Goal: Obtain resource: Download file/media

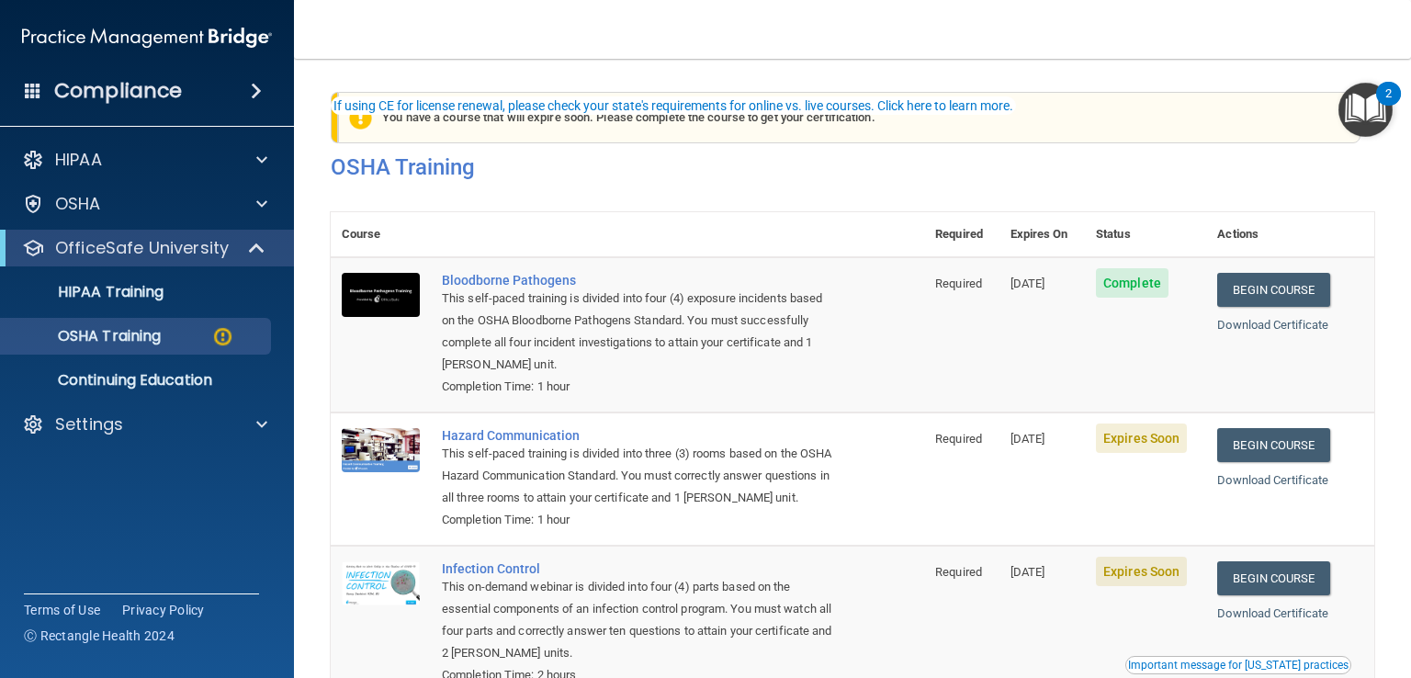
scroll to position [92, 0]
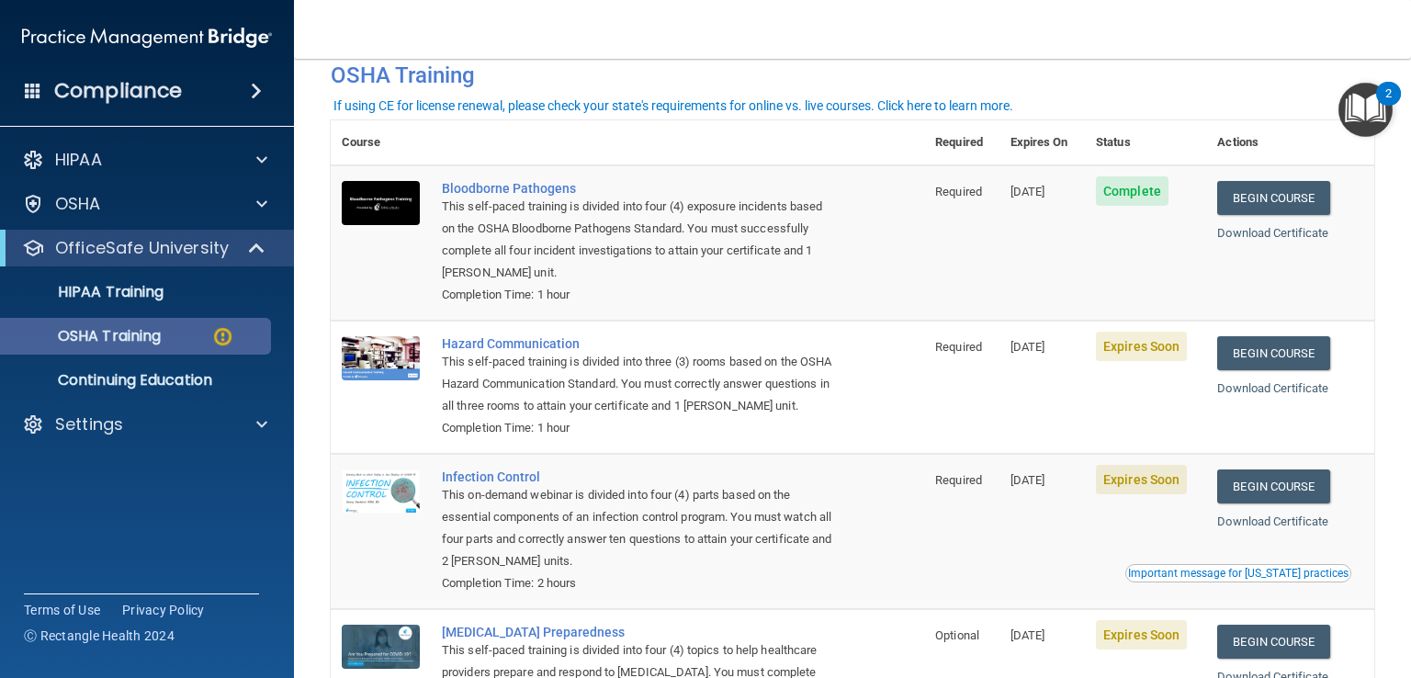
click at [128, 340] on p "OSHA Training" at bounding box center [86, 336] width 149 height 18
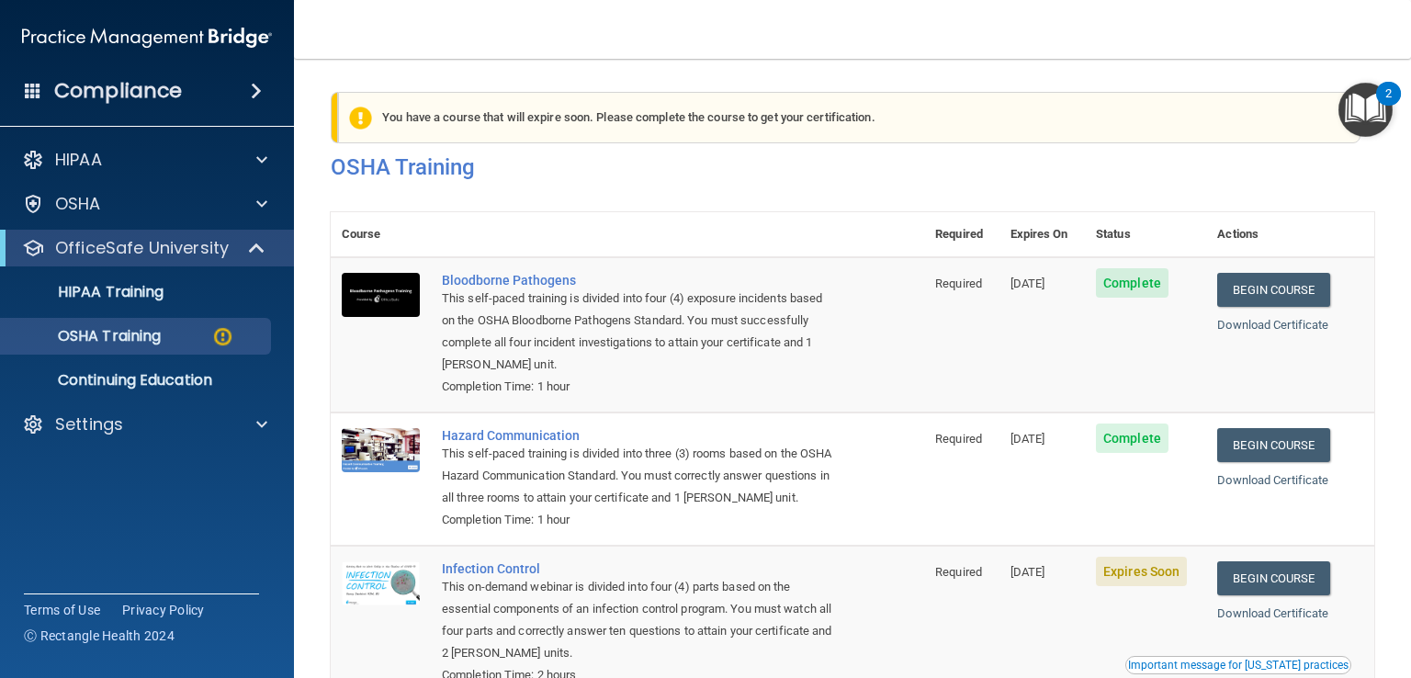
scroll to position [276, 0]
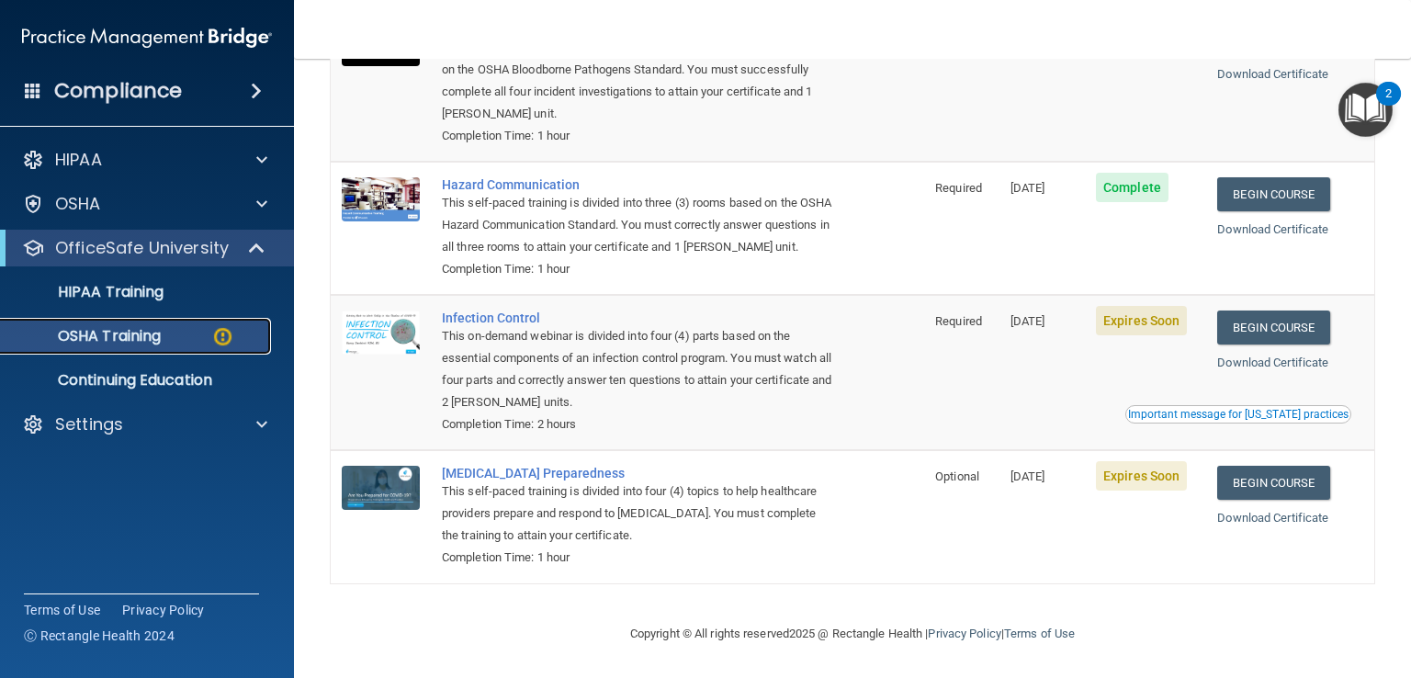
click at [110, 337] on p "OSHA Training" at bounding box center [86, 336] width 149 height 18
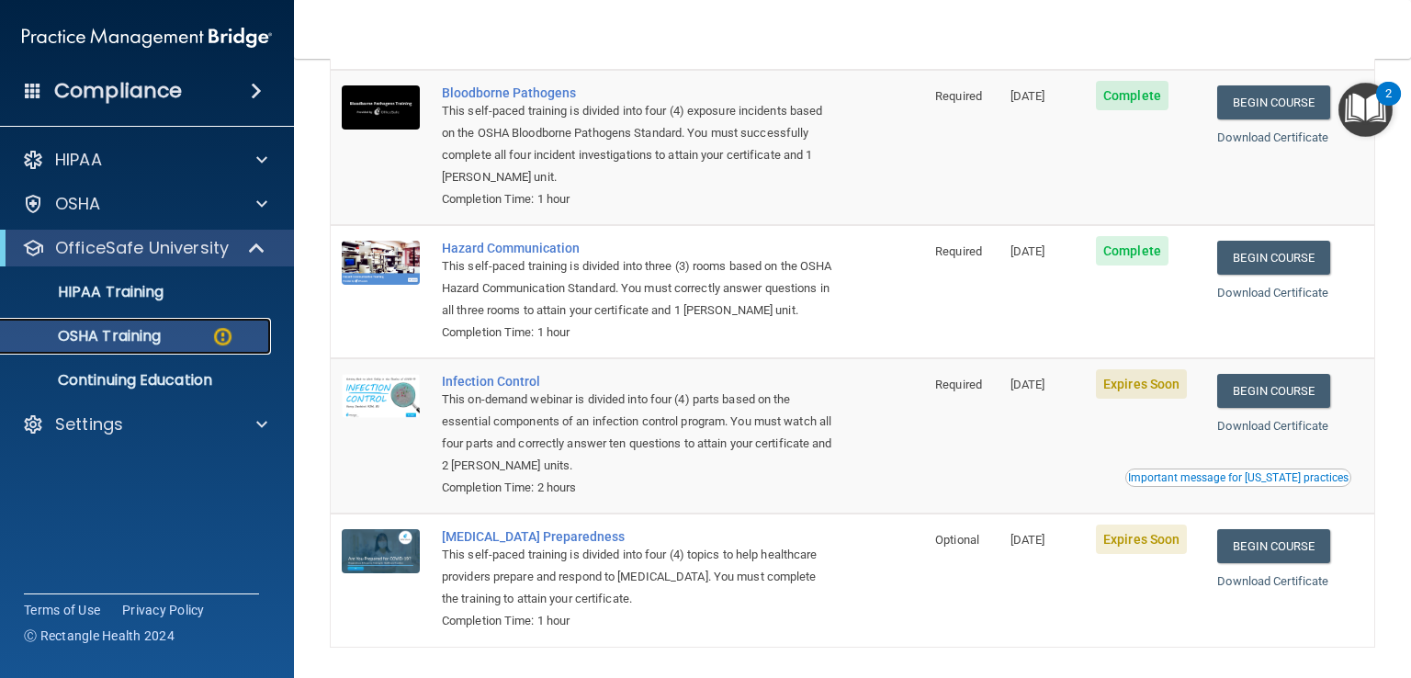
scroll to position [92, 0]
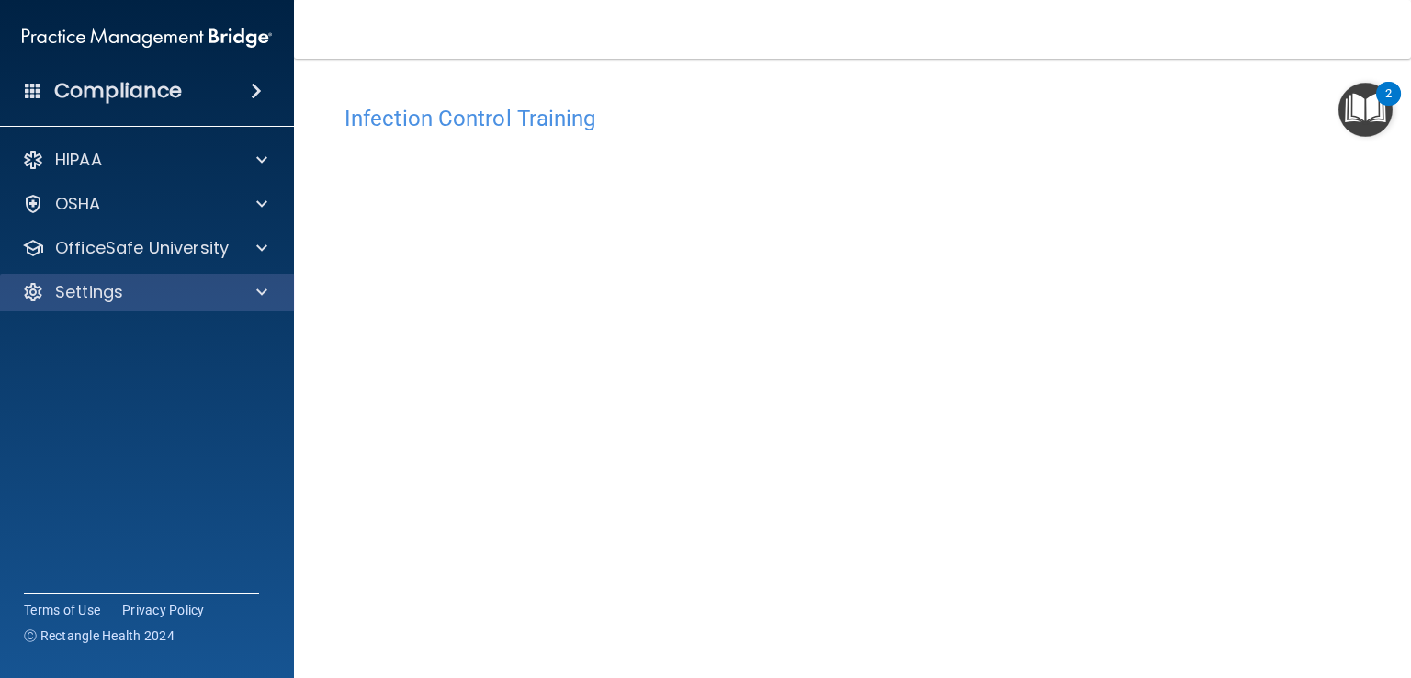
scroll to position [108, 0]
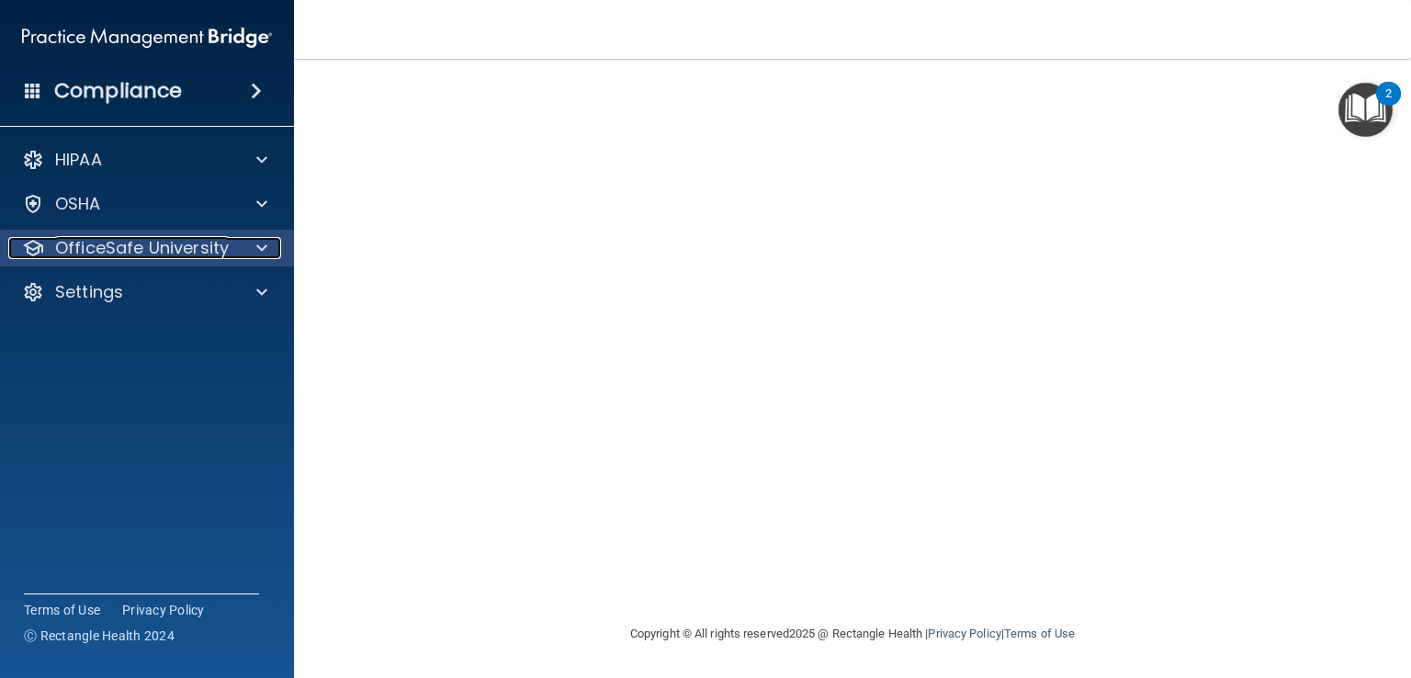
click at [191, 244] on p "OfficeSafe University" at bounding box center [142, 248] width 174 height 22
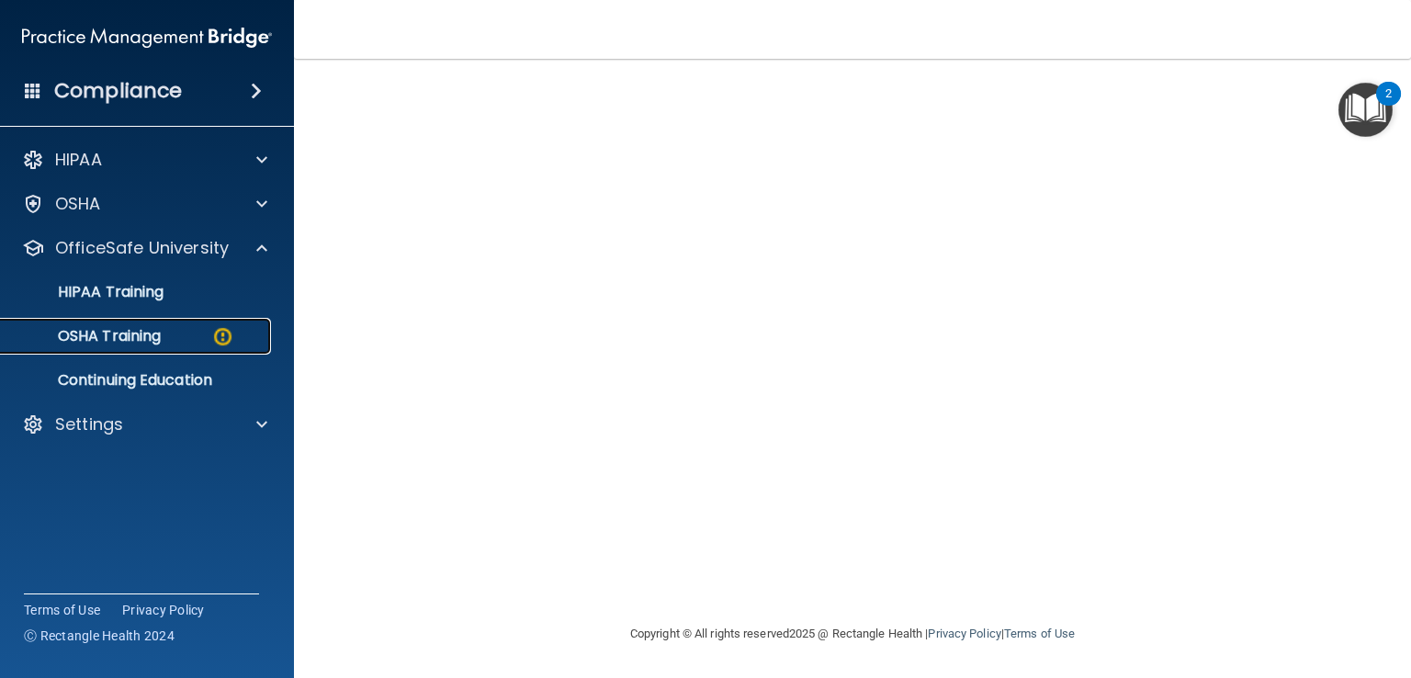
click at [187, 340] on div "OSHA Training" at bounding box center [137, 336] width 251 height 18
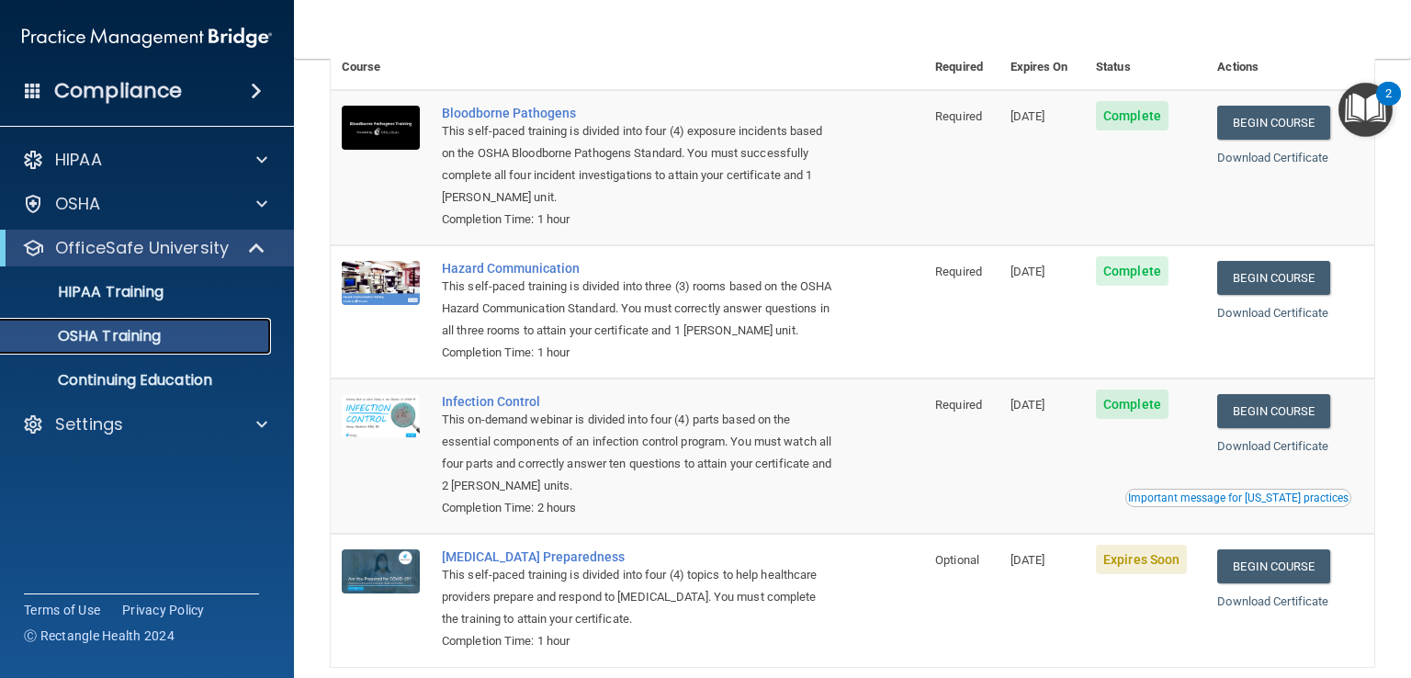
scroll to position [224, 0]
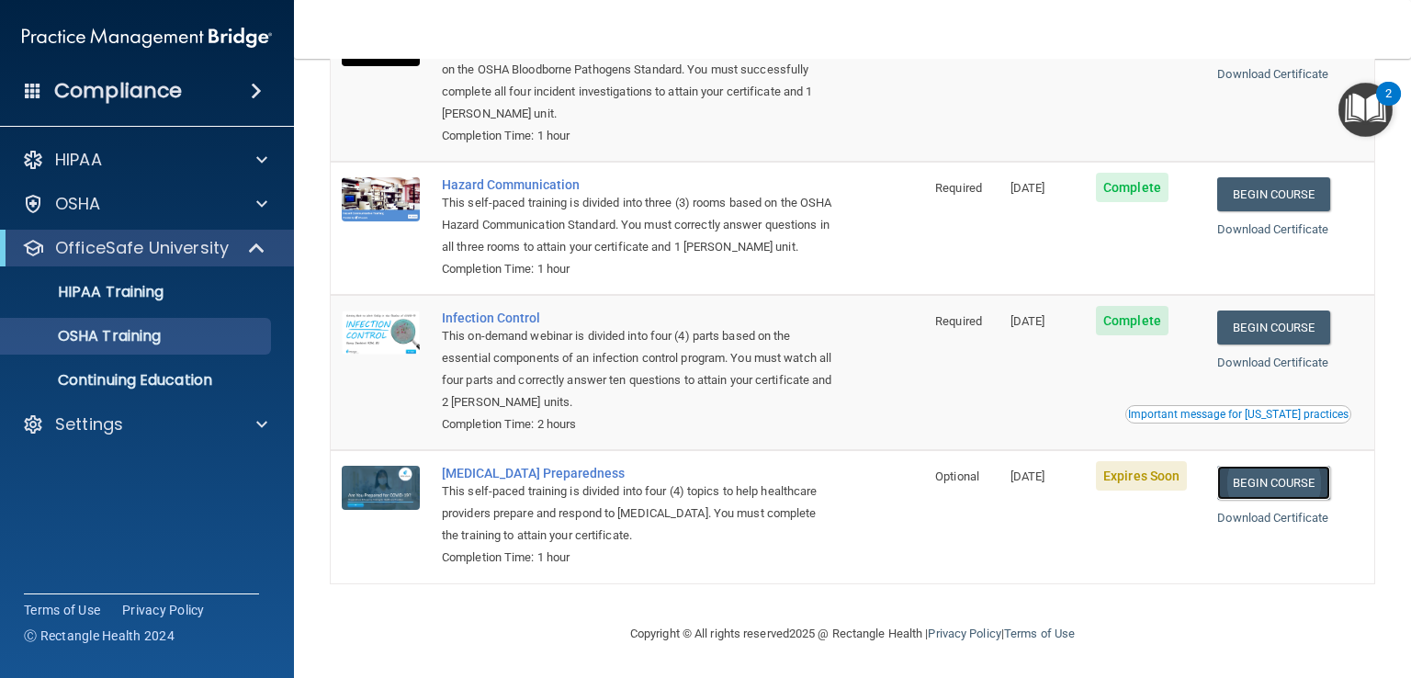
click at [1279, 480] on link "Begin Course" at bounding box center [1274, 483] width 112 height 34
click at [105, 330] on p "OSHA Training" at bounding box center [86, 336] width 149 height 18
click at [124, 247] on p "OfficeSafe University" at bounding box center [142, 248] width 174 height 22
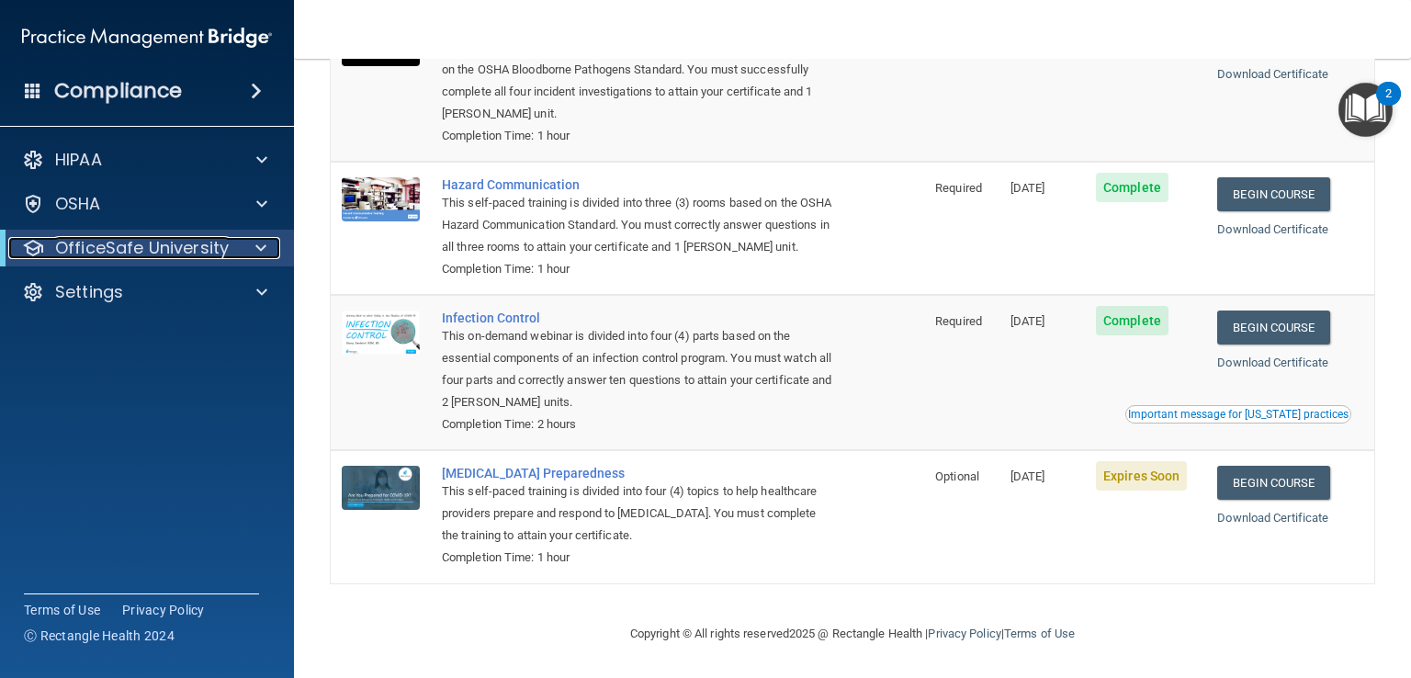
click at [125, 247] on p "OfficeSafe University" at bounding box center [142, 248] width 174 height 22
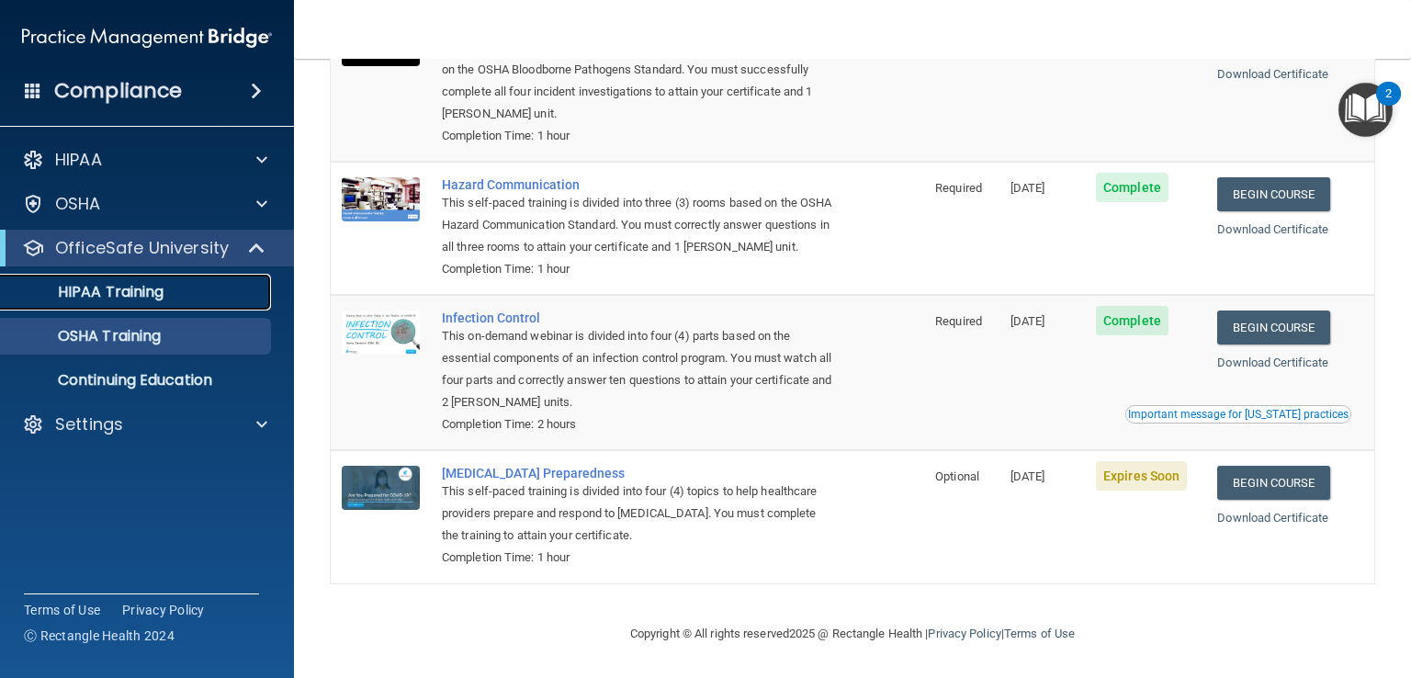
click at [120, 295] on p "HIPAA Training" at bounding box center [88, 292] width 152 height 18
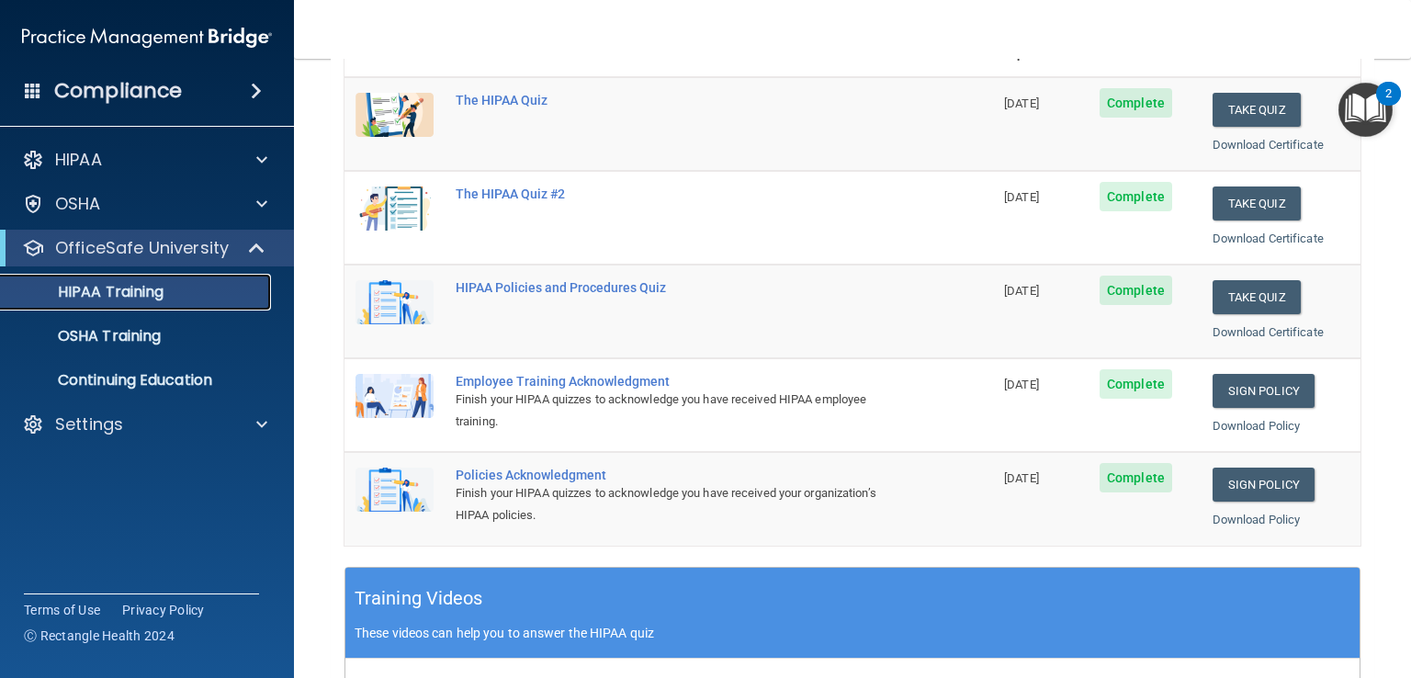
scroll to position [151, 0]
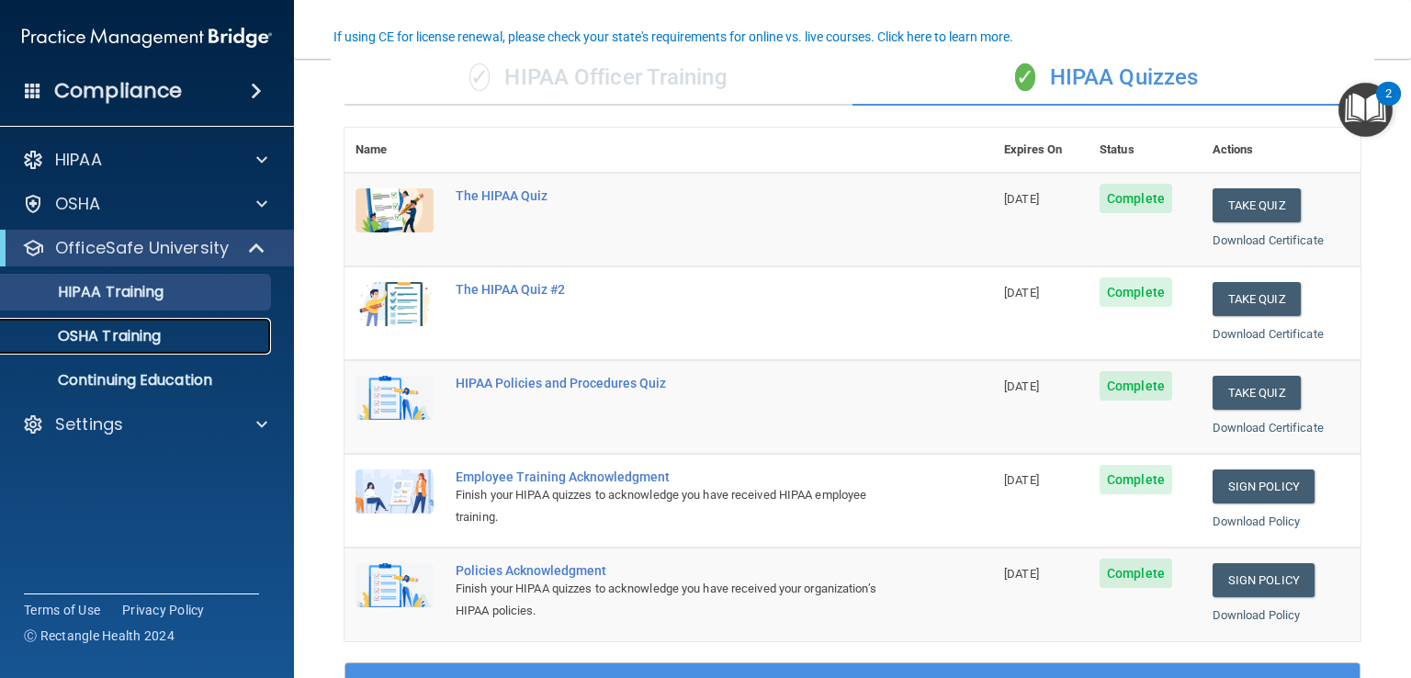
click at [101, 331] on p "OSHA Training" at bounding box center [86, 336] width 149 height 18
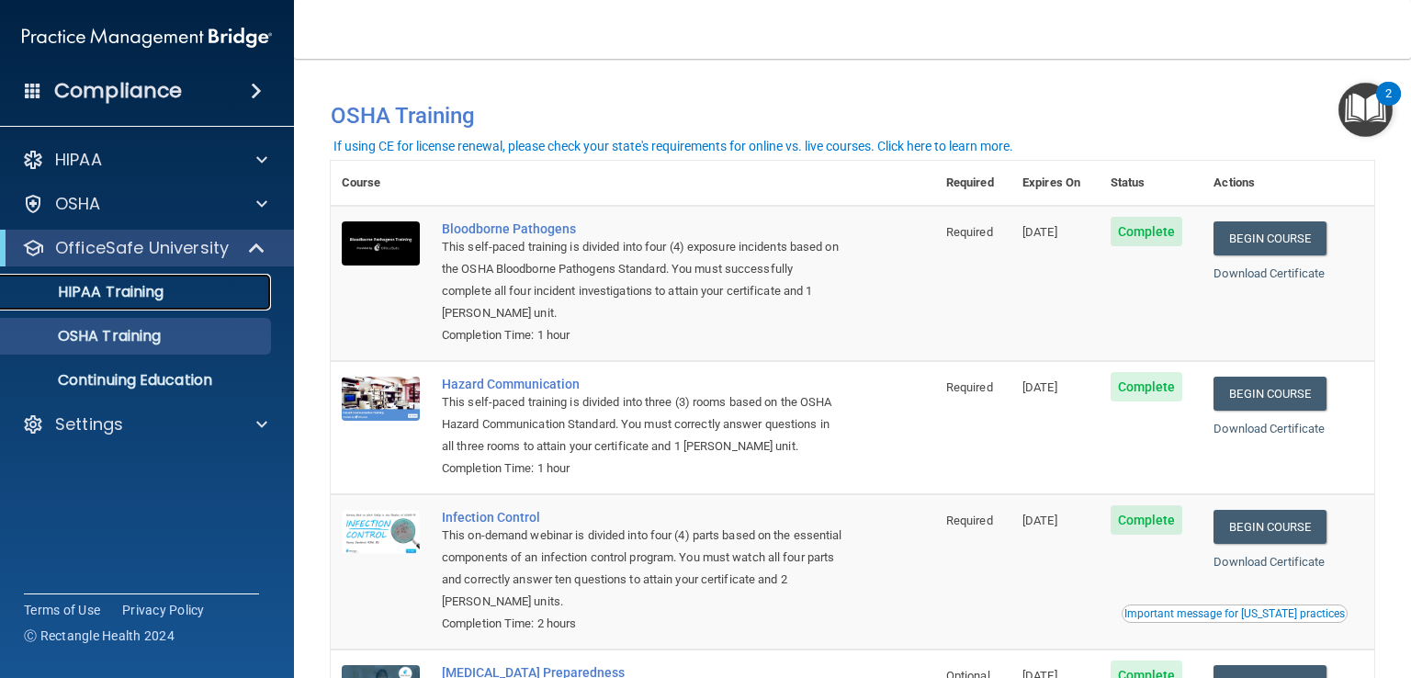
click at [151, 291] on p "HIPAA Training" at bounding box center [88, 292] width 152 height 18
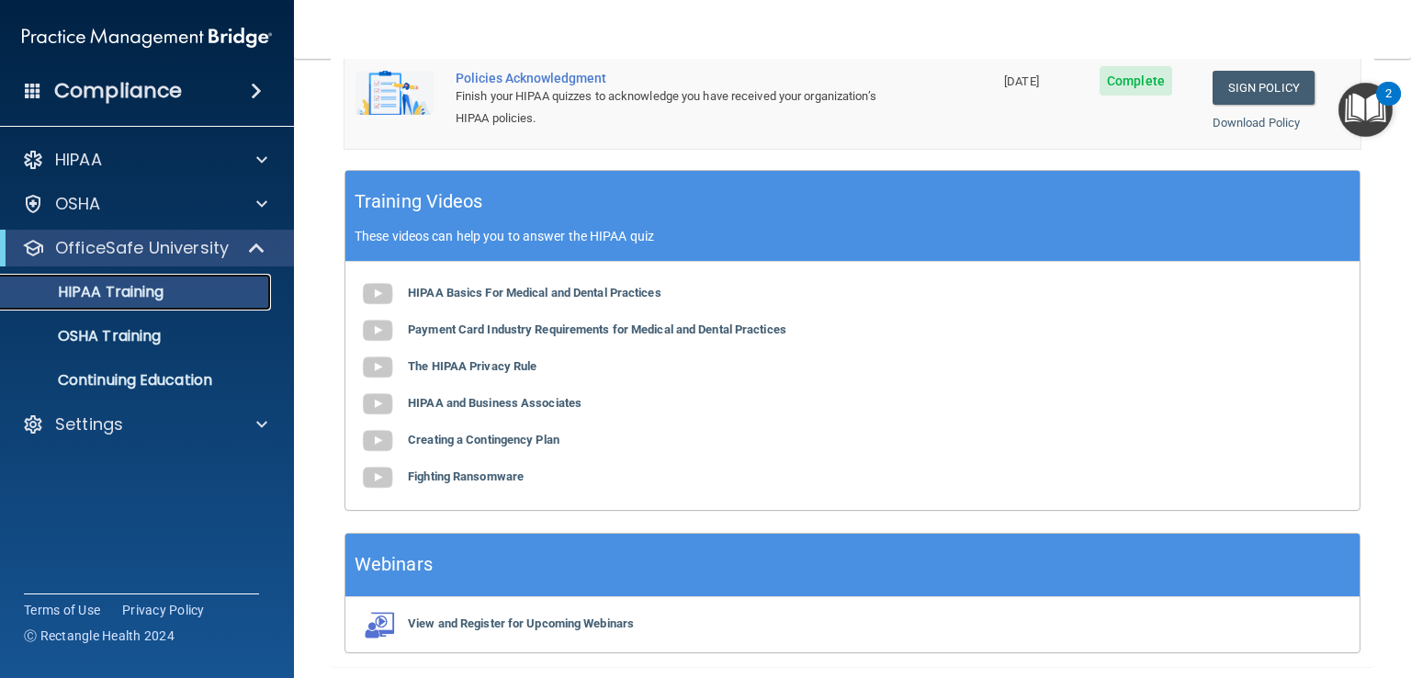
scroll to position [702, 0]
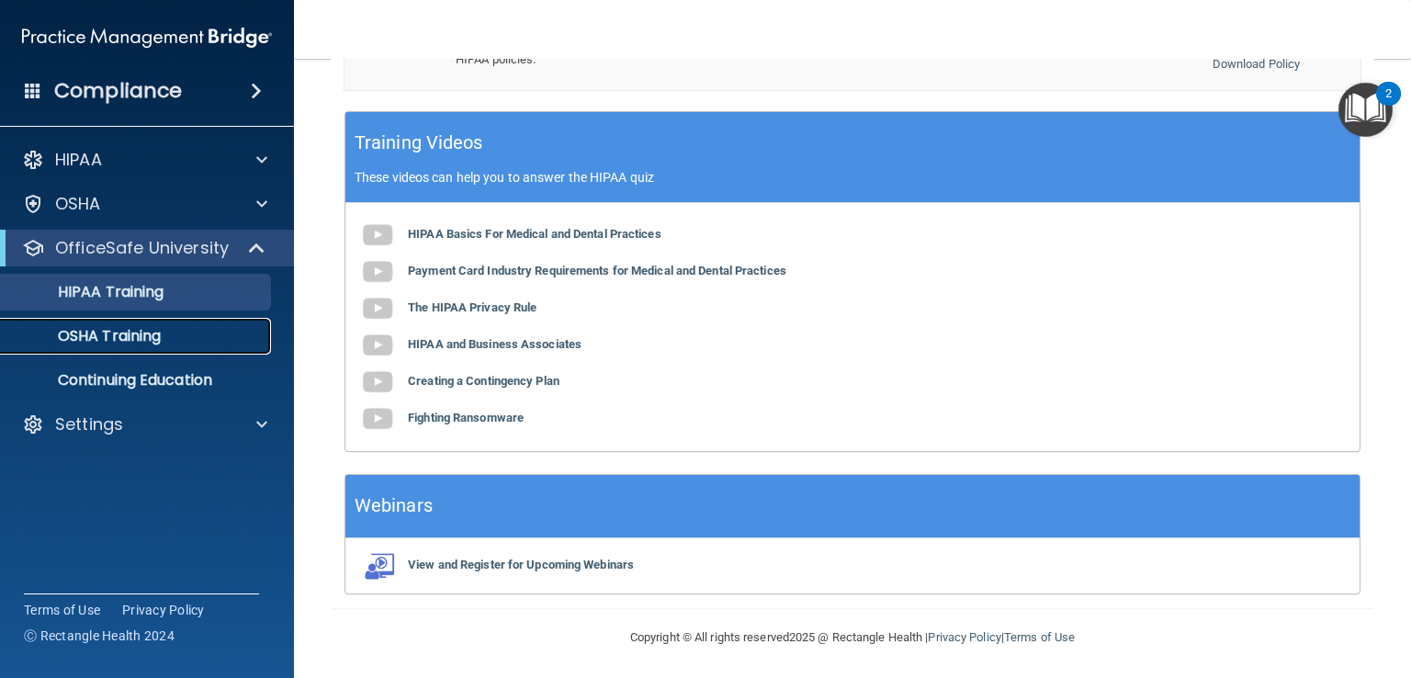
click at [105, 339] on p "OSHA Training" at bounding box center [86, 336] width 149 height 18
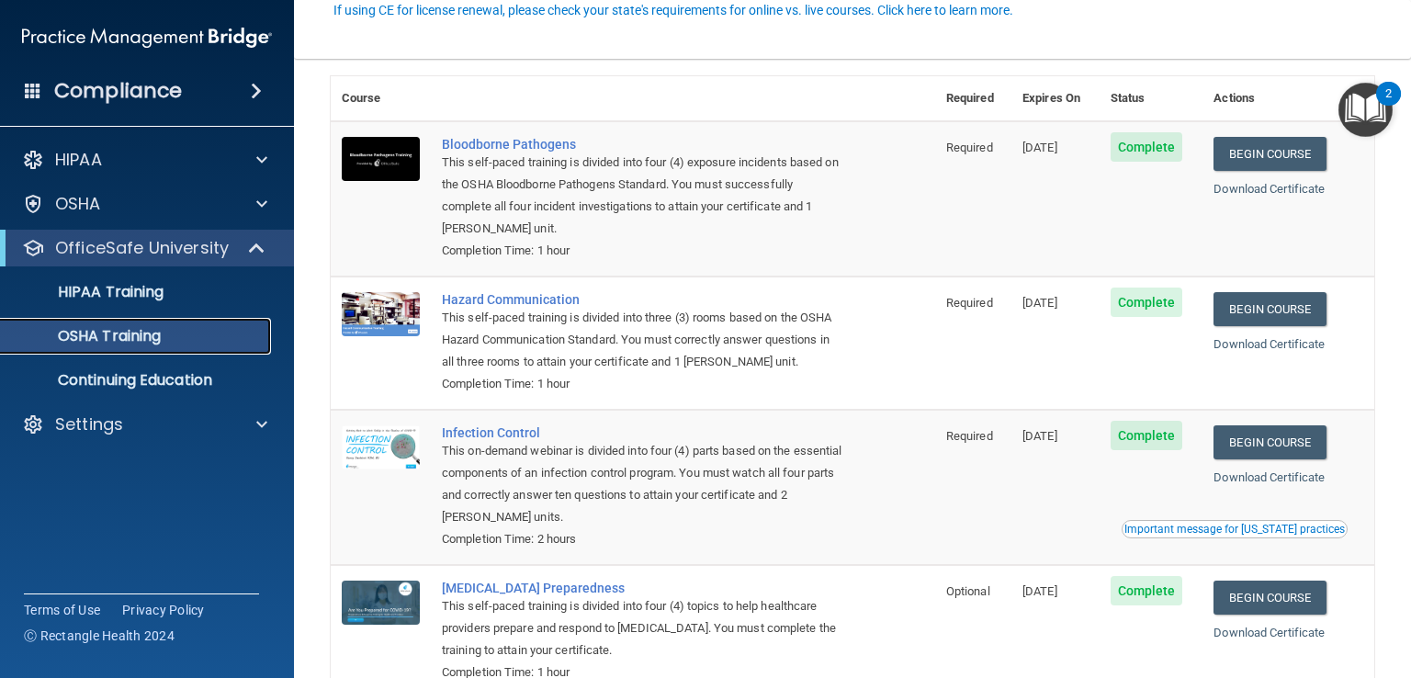
scroll to position [202, 0]
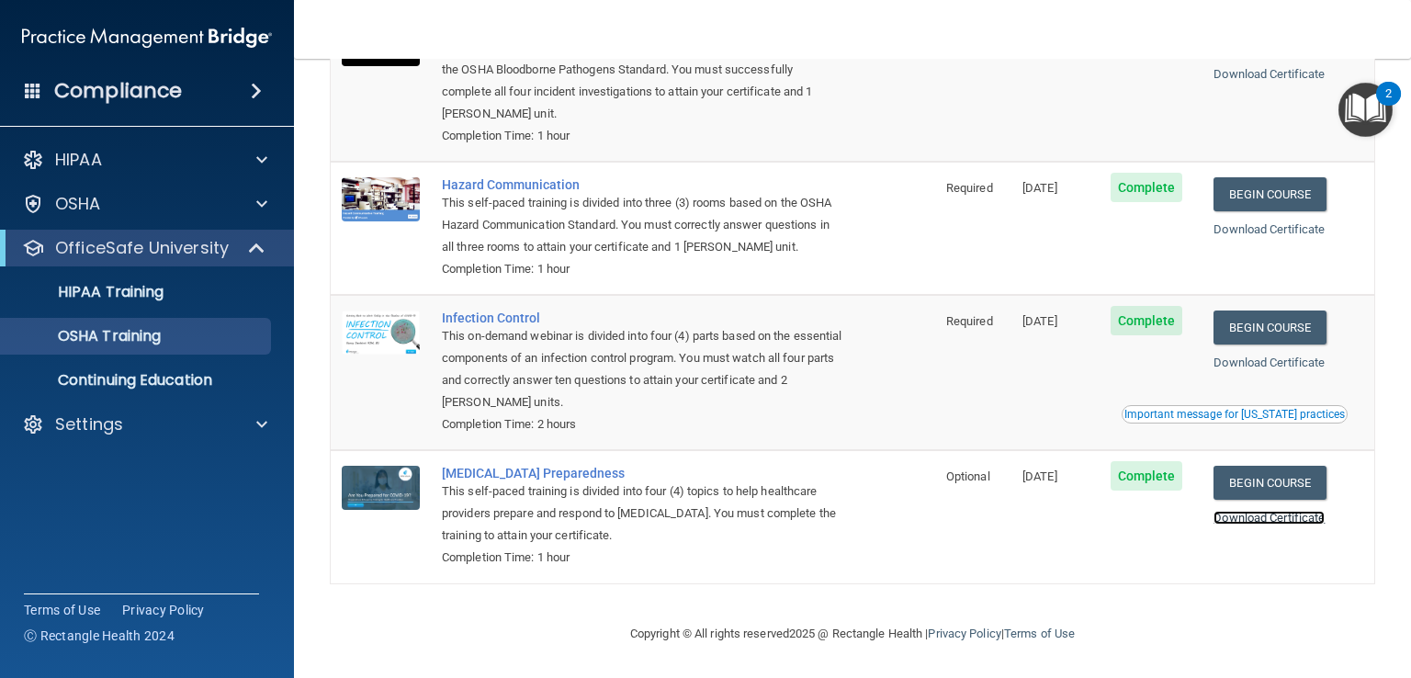
click at [1252, 516] on link "Download Certificate" at bounding box center [1269, 518] width 111 height 14
click at [177, 251] on p "OfficeSafe University" at bounding box center [142, 248] width 174 height 22
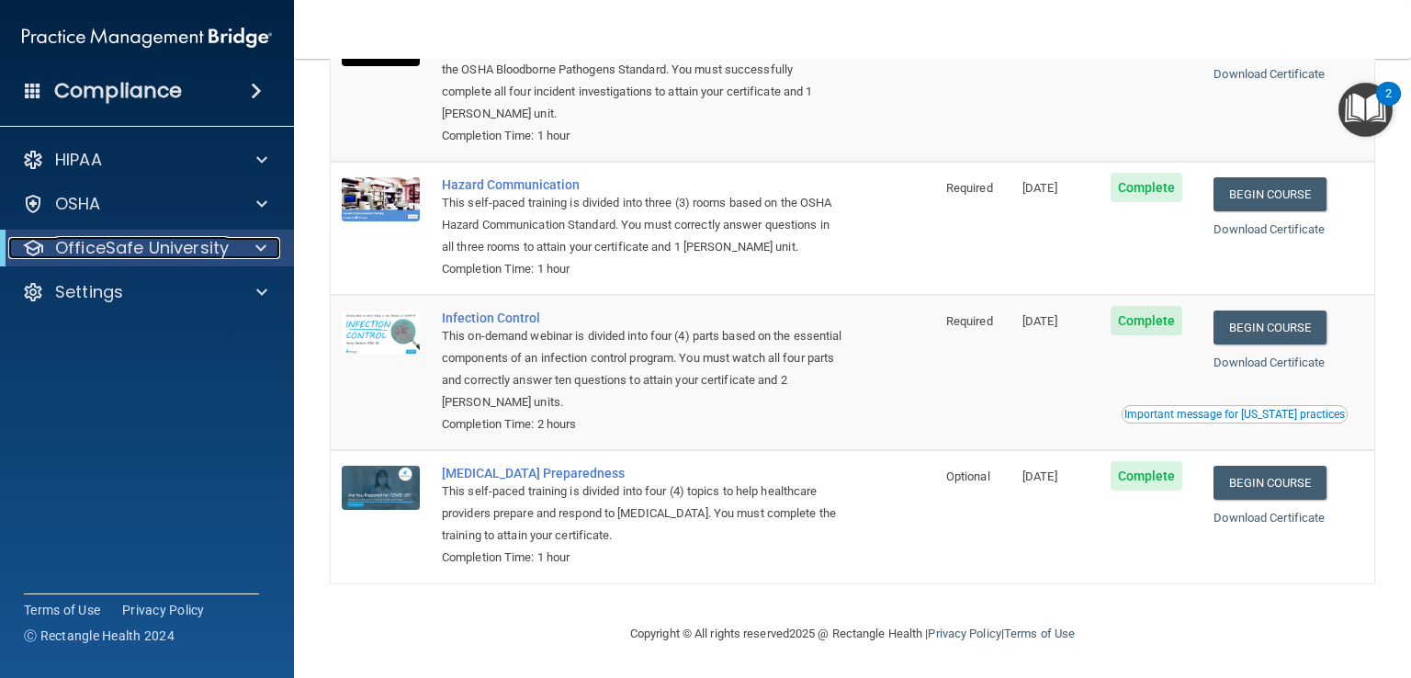
click at [179, 251] on p "OfficeSafe University" at bounding box center [142, 248] width 174 height 22
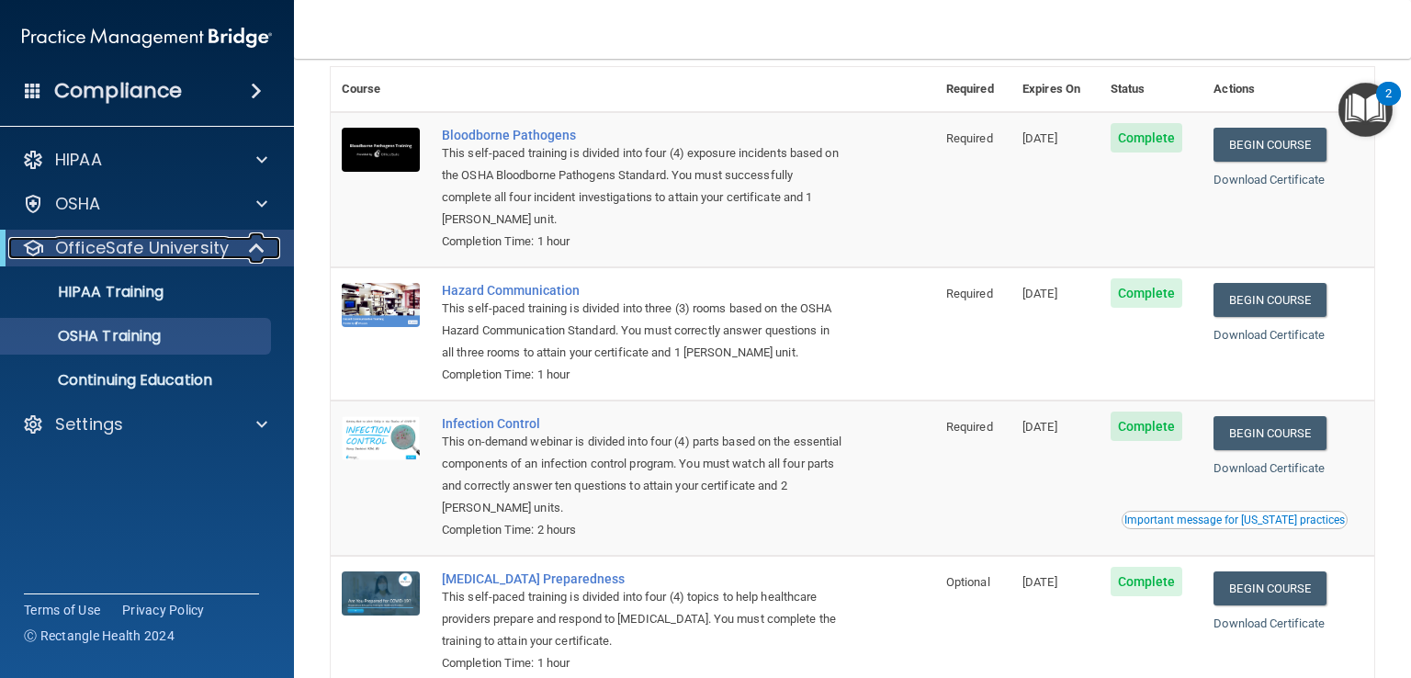
scroll to position [0, 0]
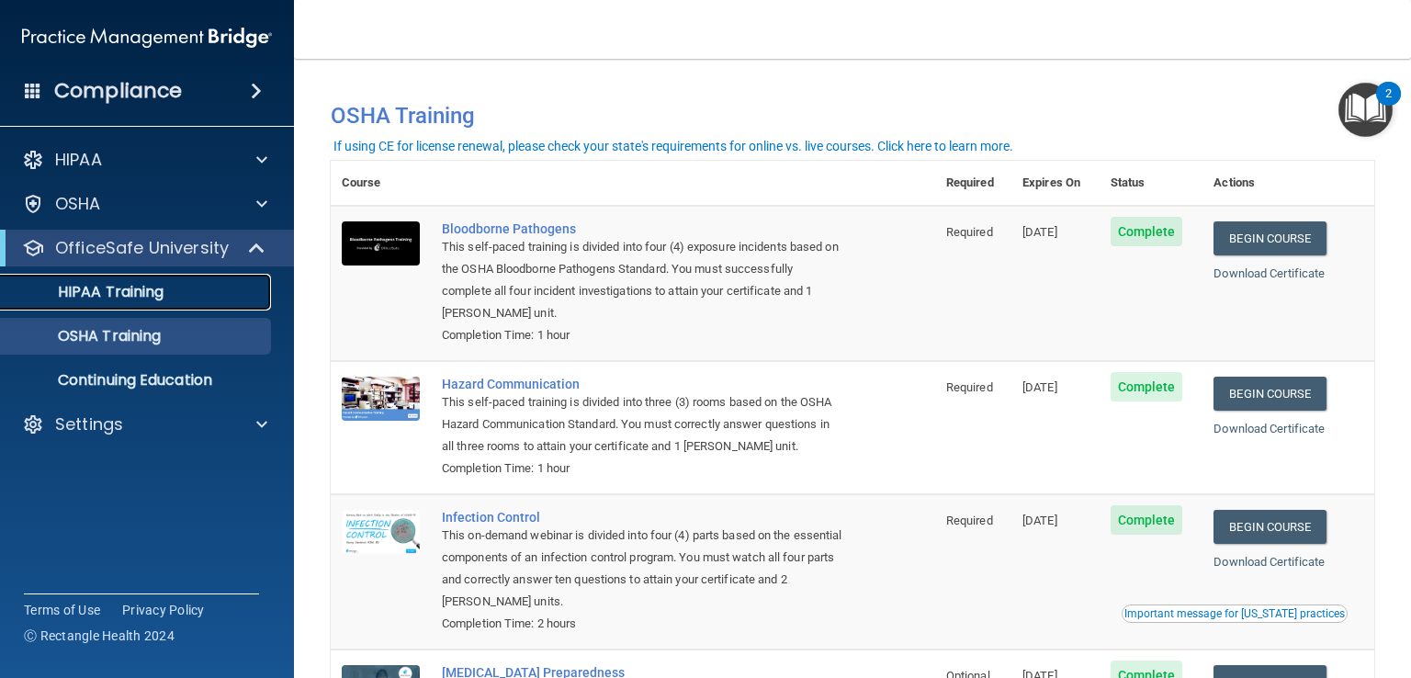
click at [133, 286] on p "HIPAA Training" at bounding box center [88, 292] width 152 height 18
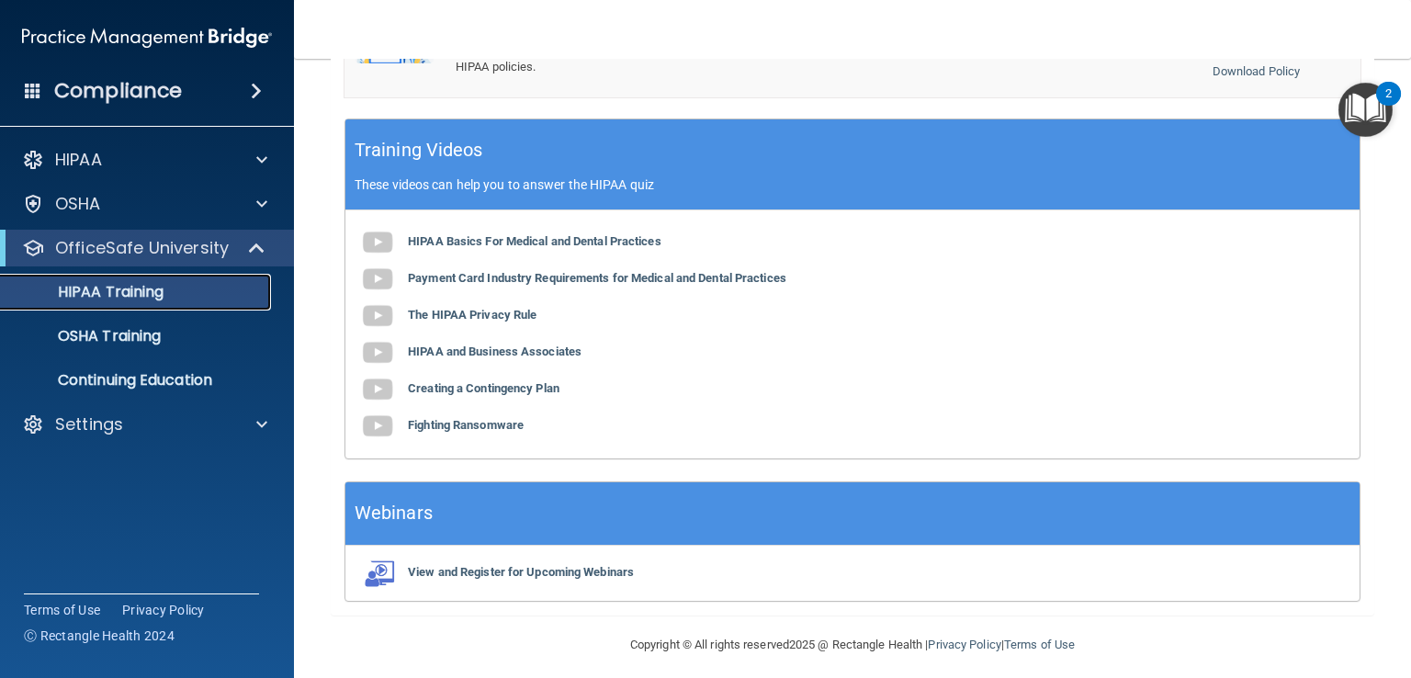
scroll to position [702, 0]
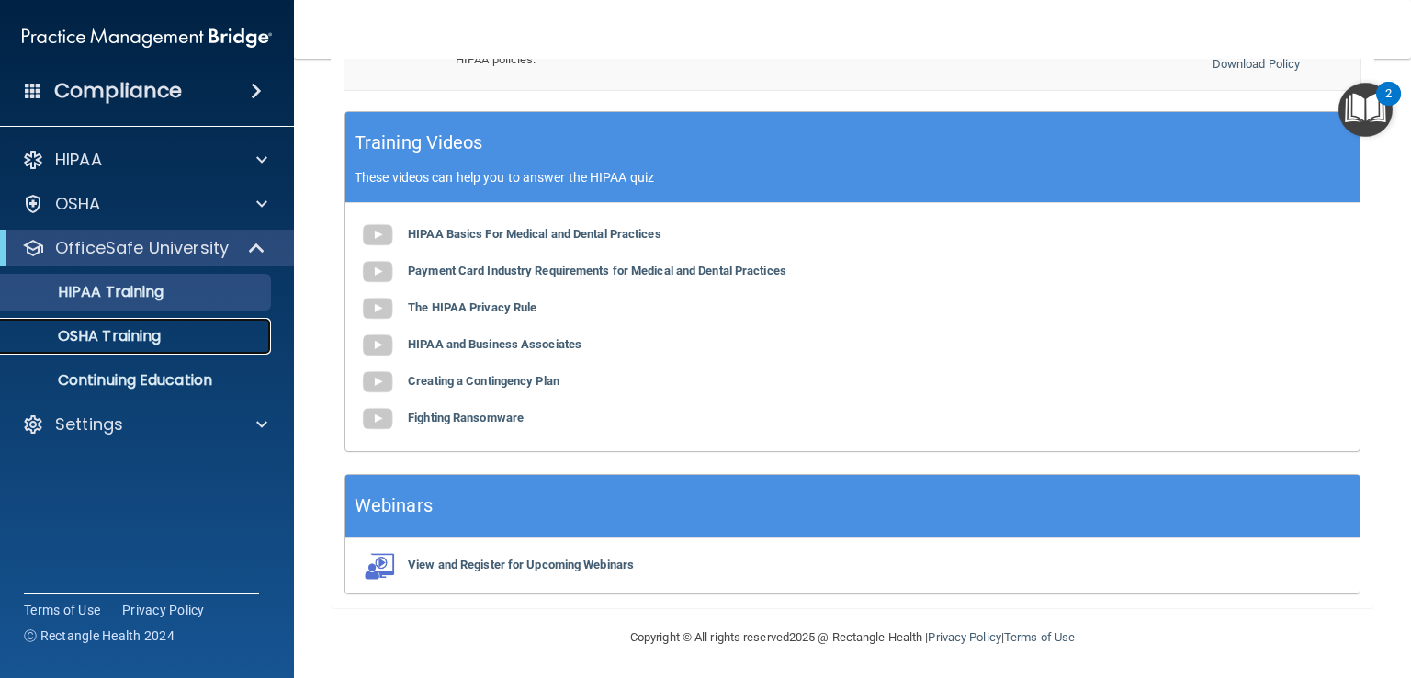
click at [135, 342] on p "OSHA Training" at bounding box center [86, 336] width 149 height 18
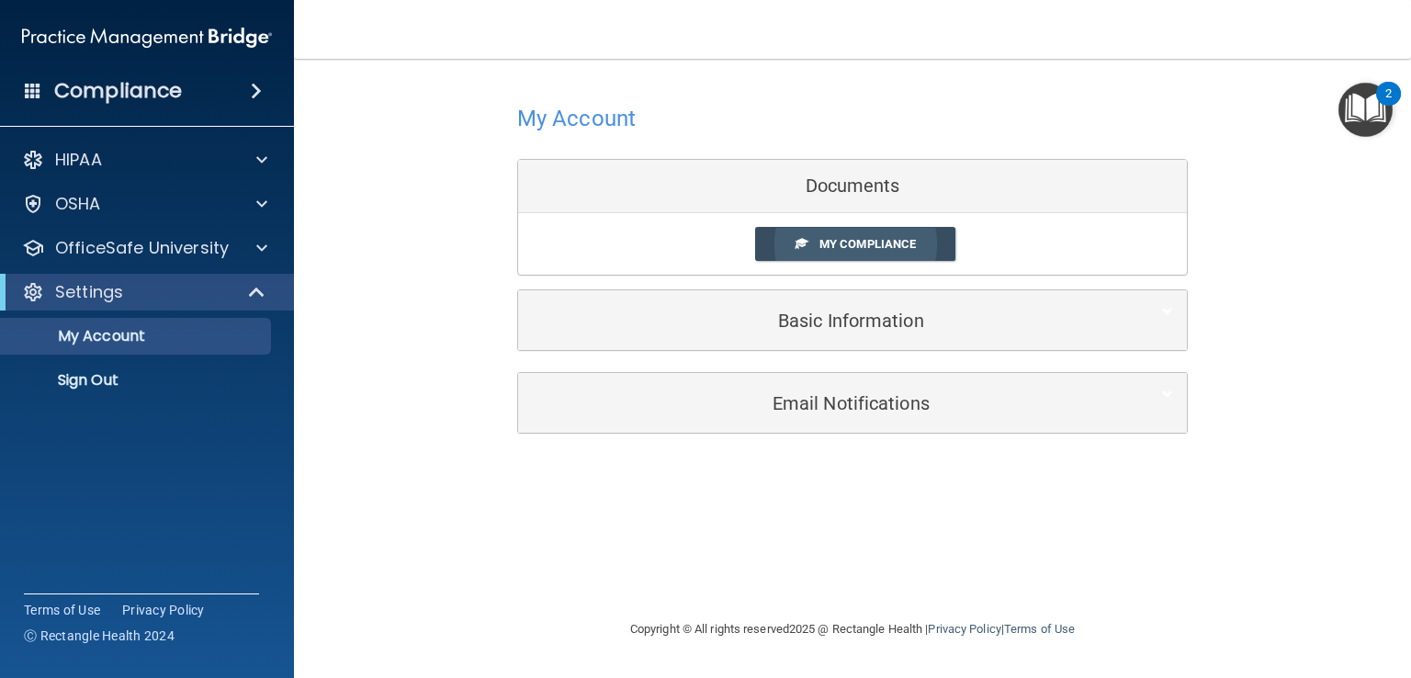
click at [815, 245] on link "My Compliance" at bounding box center [855, 244] width 201 height 34
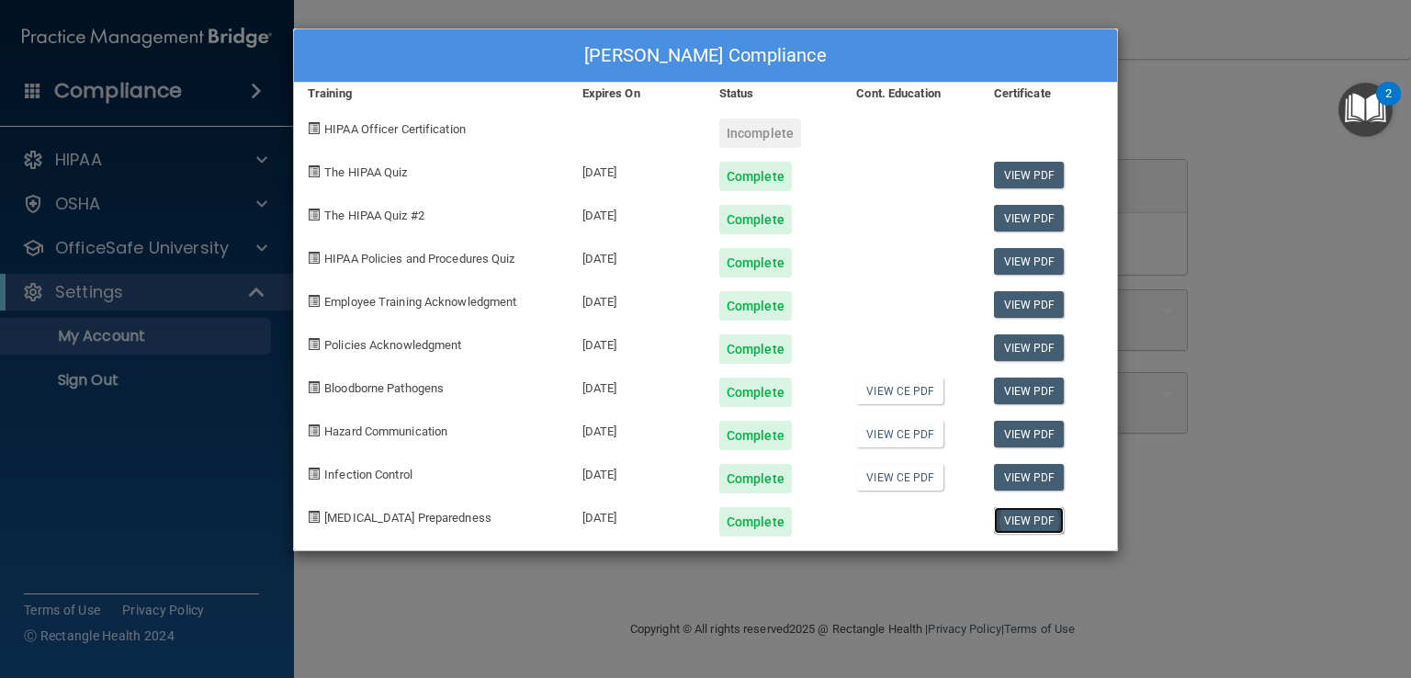
click at [1049, 519] on link "View PDF" at bounding box center [1029, 520] width 71 height 27
